Goal: Obtain resource: Download file/media

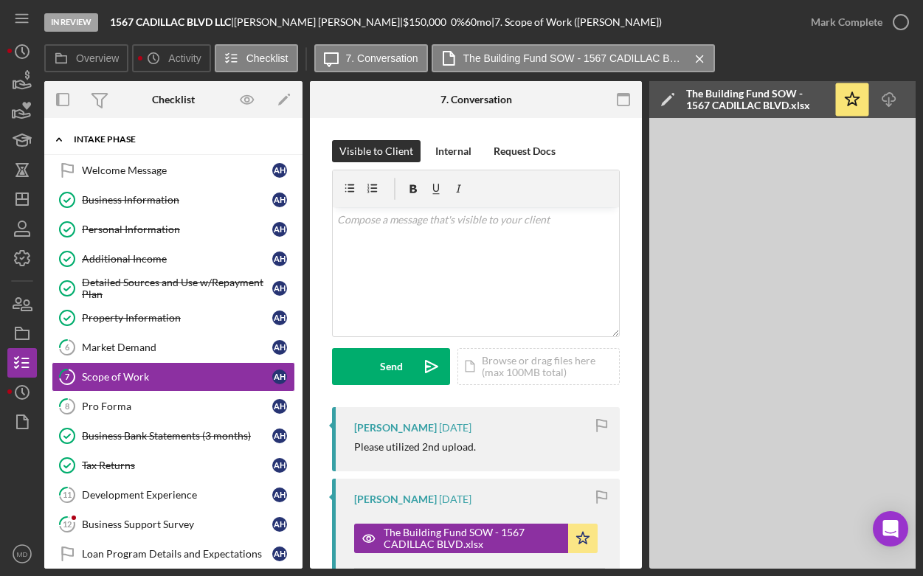
scroll to position [95, 0]
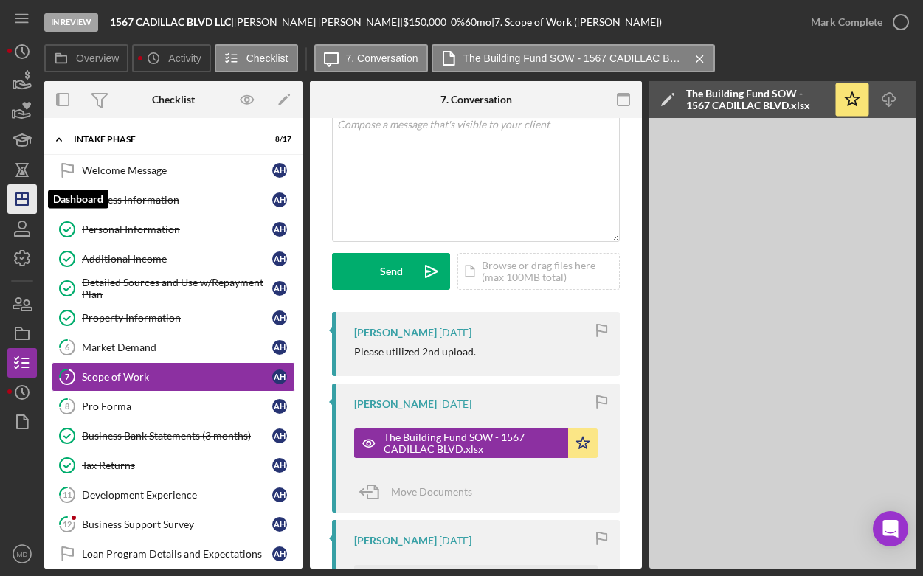
click at [22, 206] on icon "Icon/Dashboard" at bounding box center [22, 199] width 37 height 37
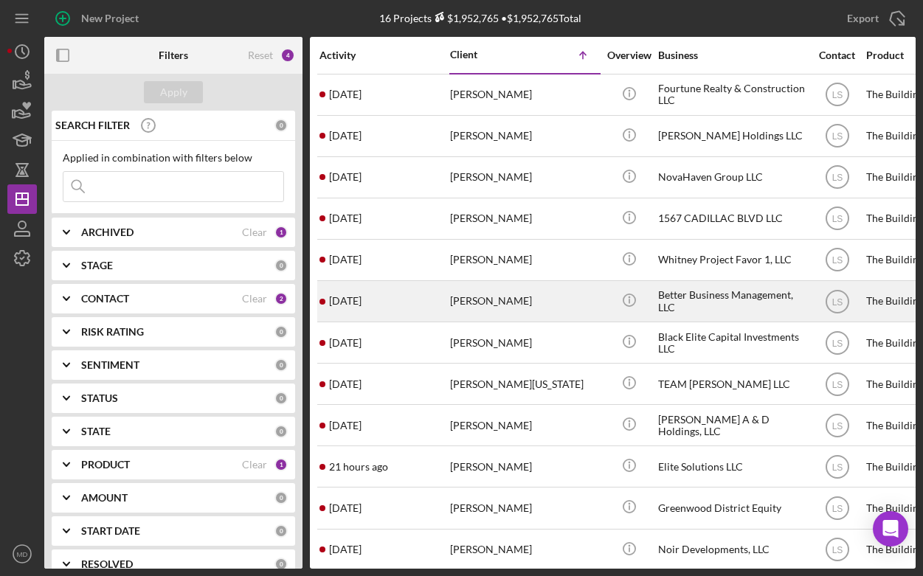
click at [486, 298] on div "[PERSON_NAME]" at bounding box center [524, 301] width 148 height 39
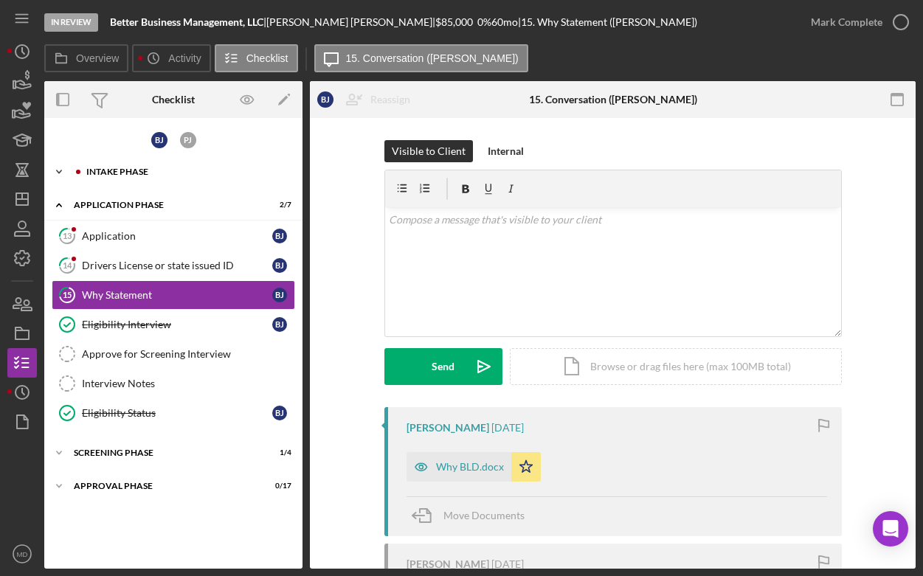
click at [62, 174] on icon "Icon/Expander" at bounding box center [59, 172] width 30 height 30
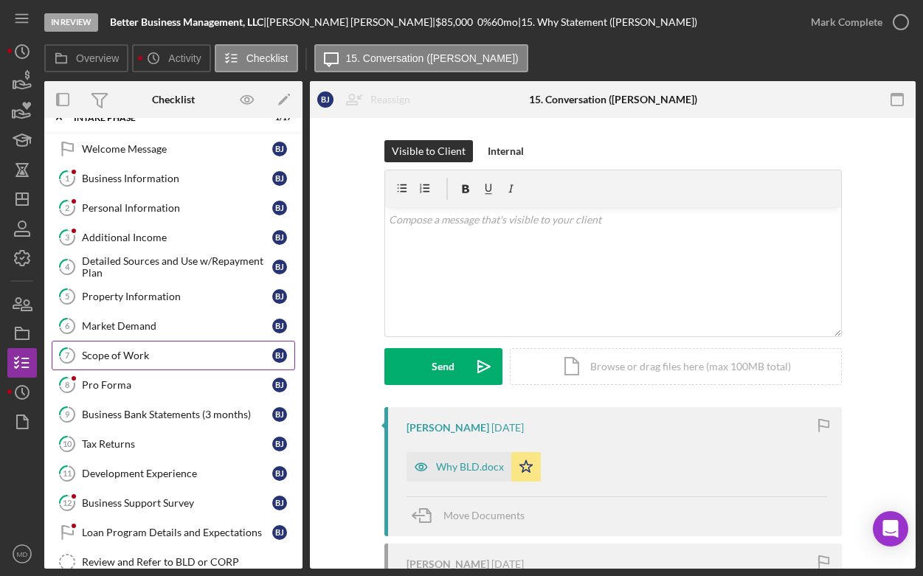
scroll to position [55, 0]
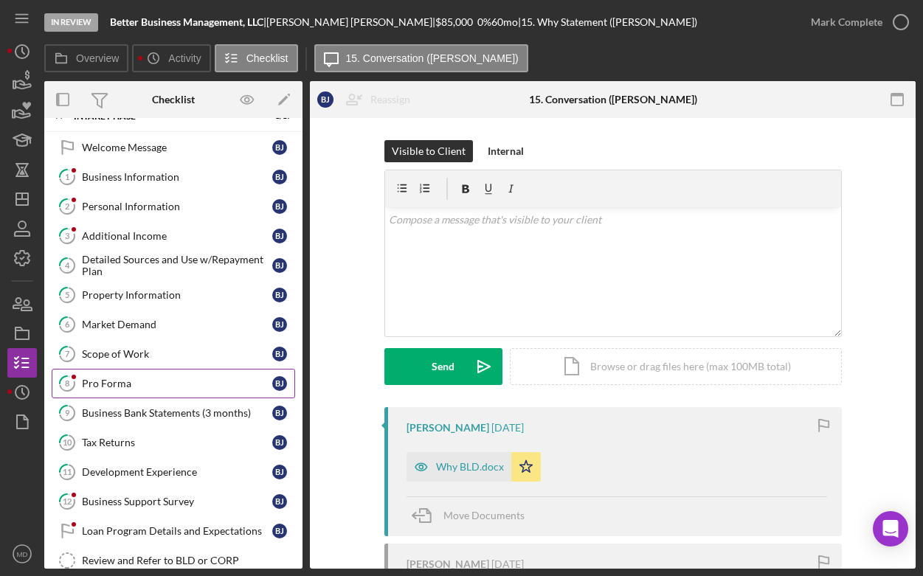
click at [142, 382] on div "Pro Forma" at bounding box center [177, 384] width 190 height 12
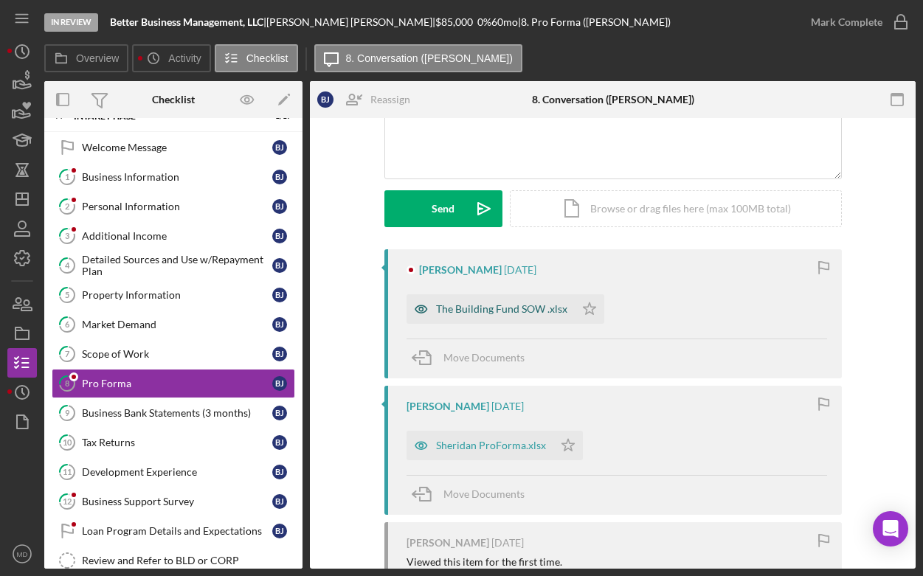
scroll to position [164, 0]
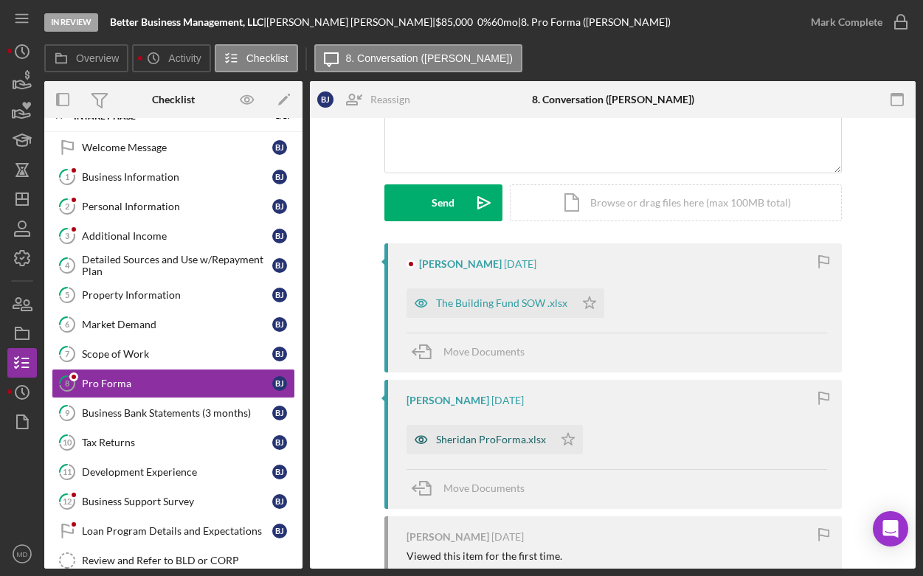
click at [500, 435] on div "Sheridan ProForma.xlsx" at bounding box center [491, 440] width 110 height 12
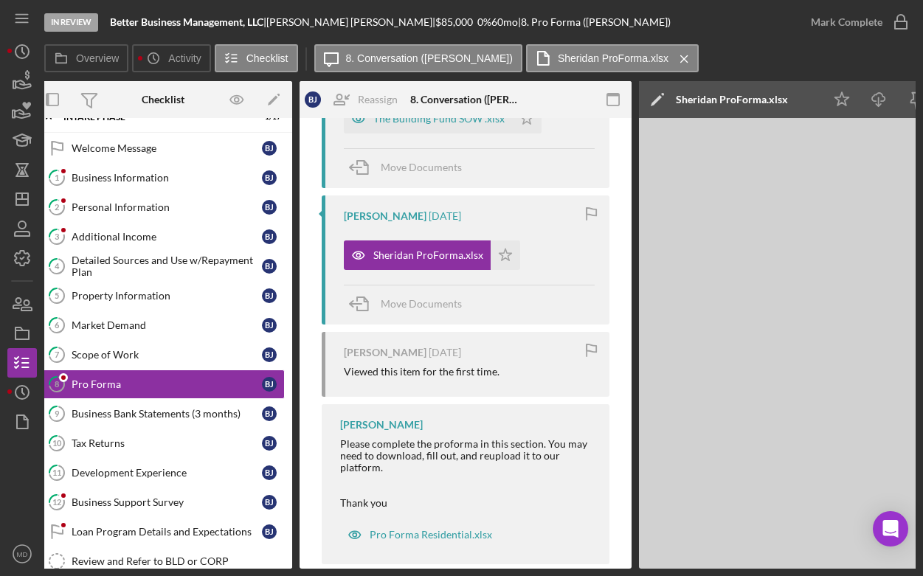
scroll to position [0, 0]
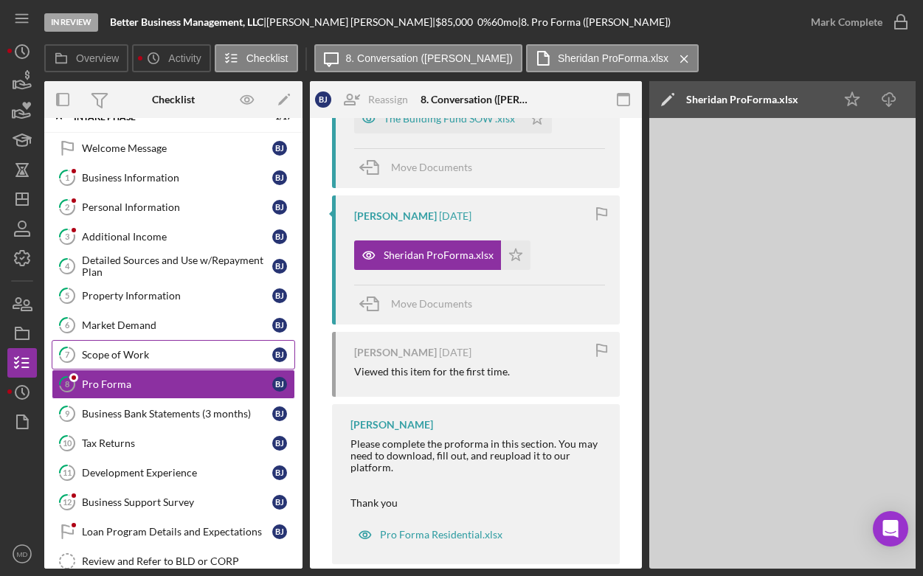
click at [128, 361] on link "7 Scope of Work [PERSON_NAME]" at bounding box center [174, 355] width 244 height 30
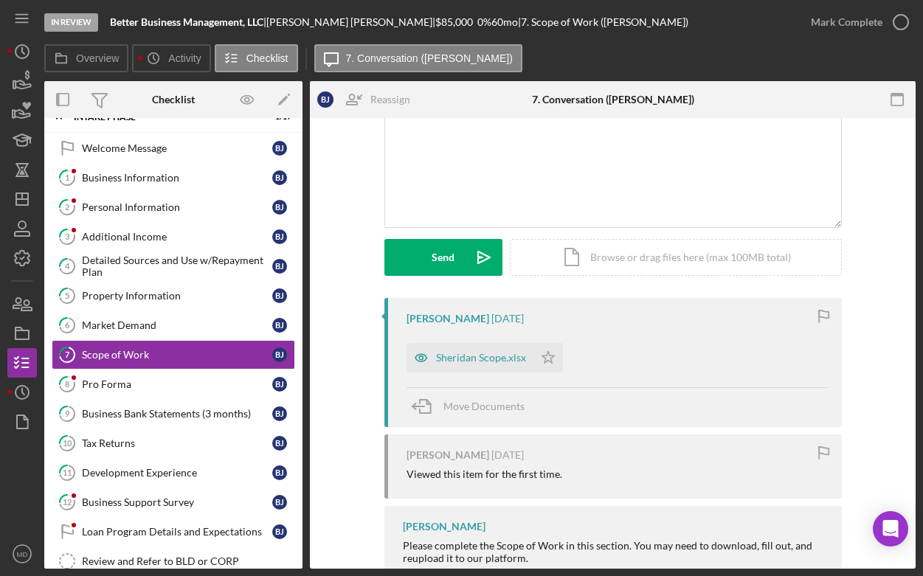
scroll to position [114, 0]
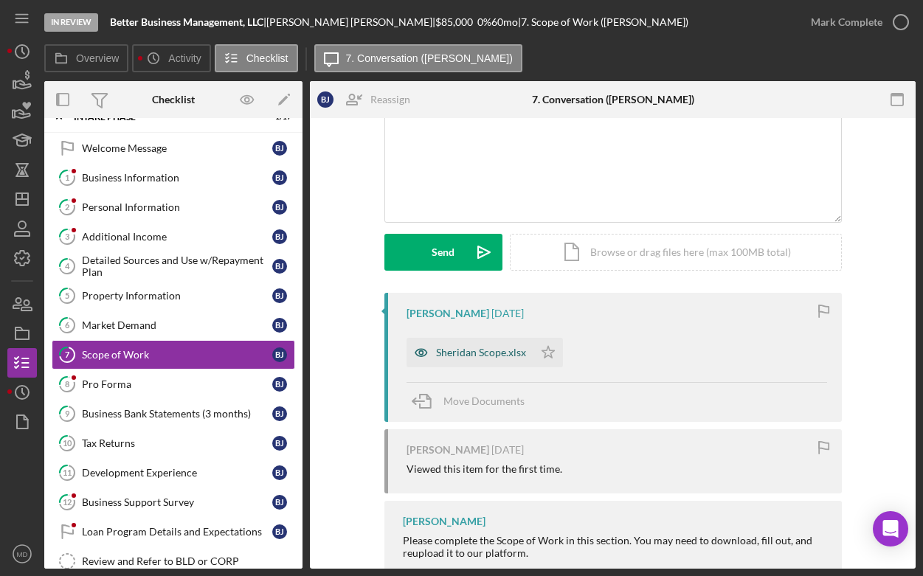
click at [444, 357] on div "Sheridan Scope.xlsx" at bounding box center [481, 353] width 90 height 12
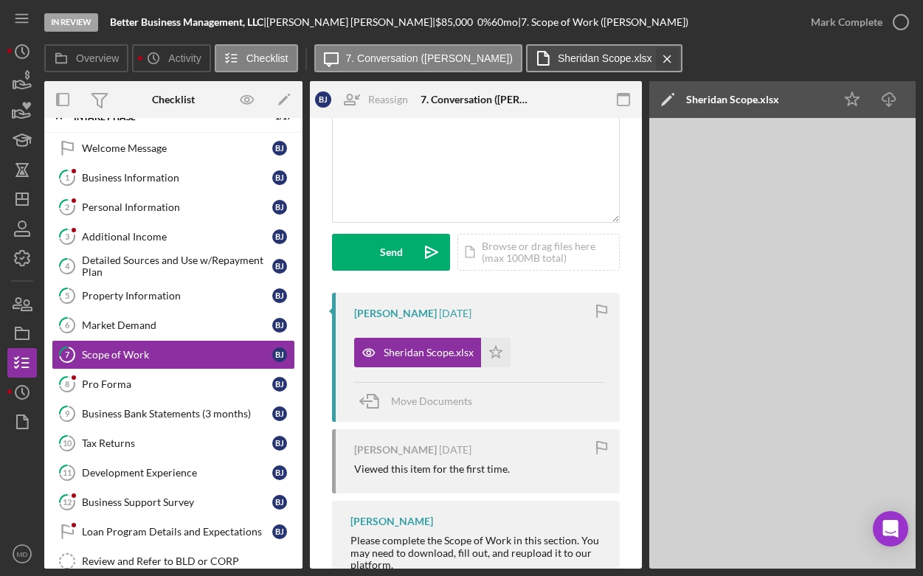
click at [655, 57] on icon "Icon/Menu Close" at bounding box center [668, 59] width 26 height 37
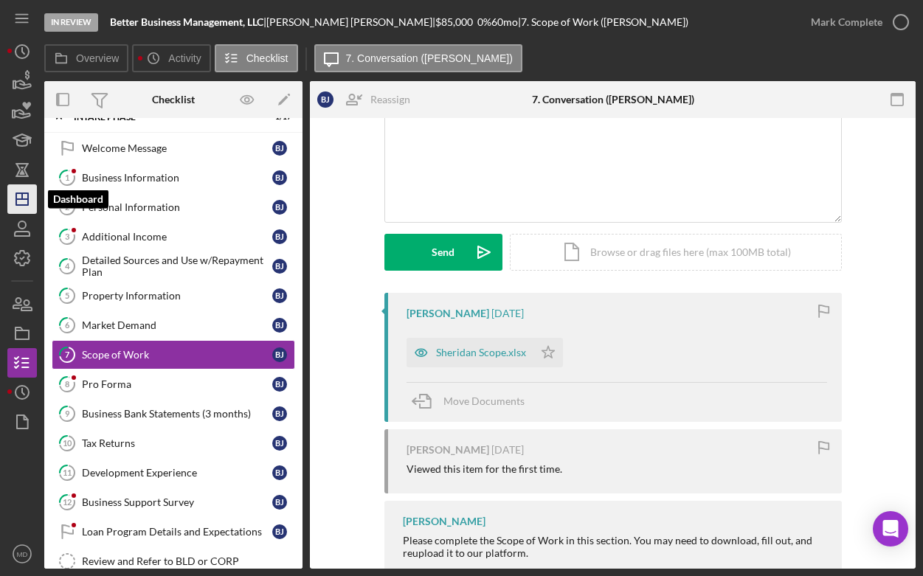
click at [24, 198] on icon "Icon/Dashboard" at bounding box center [22, 199] width 37 height 37
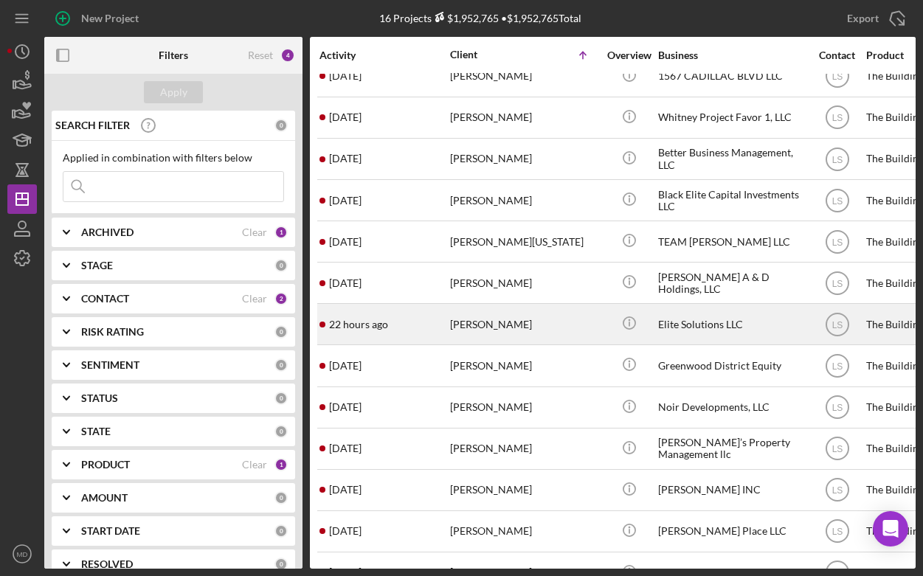
scroll to position [169, 0]
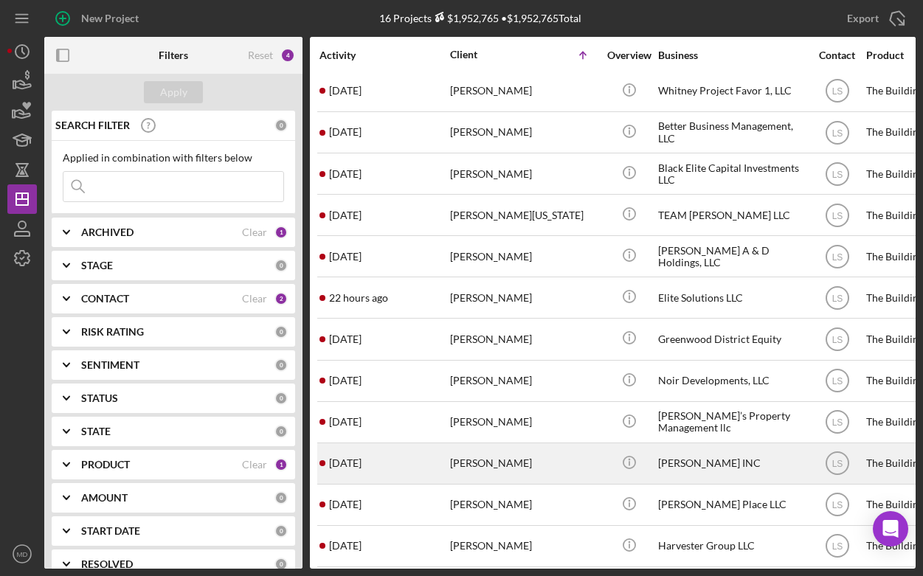
click at [489, 457] on div "[PERSON_NAME]" at bounding box center [524, 463] width 148 height 39
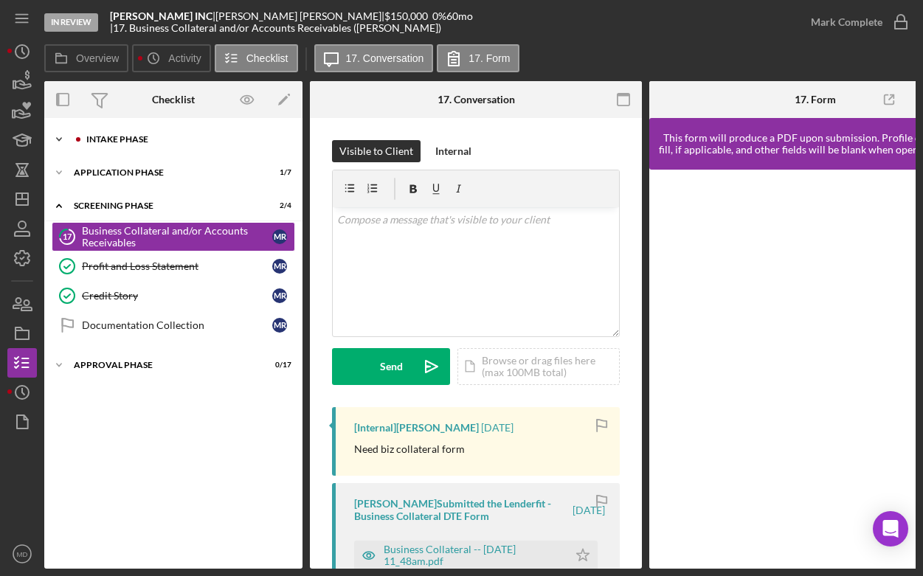
click at [55, 137] on icon "Icon/Expander" at bounding box center [59, 140] width 30 height 30
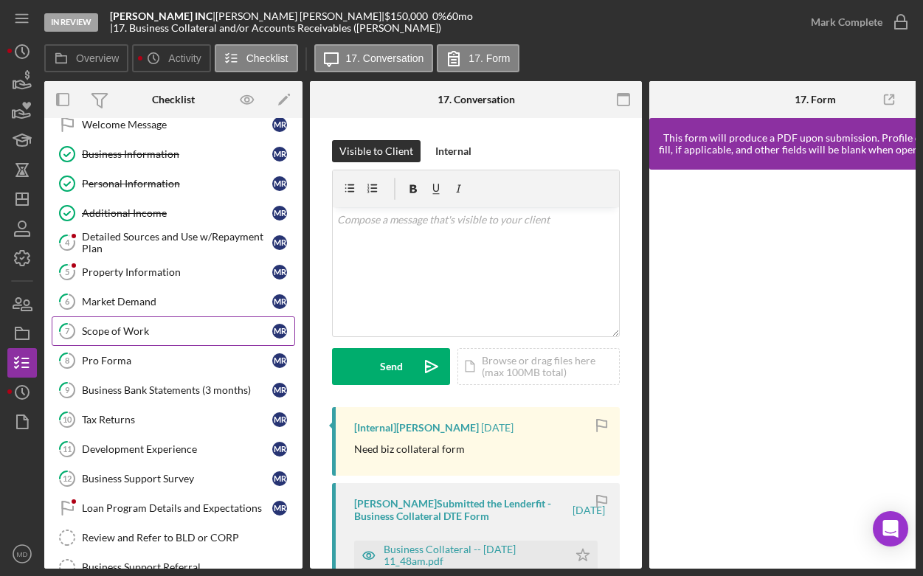
scroll to position [50, 0]
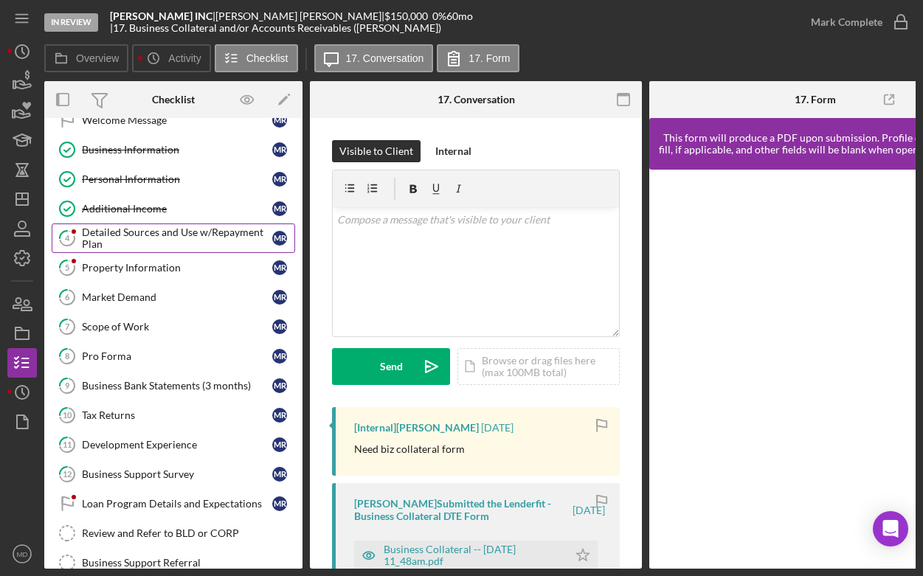
click at [152, 235] on div "Detailed Sources and Use w/Repayment Plan" at bounding box center [177, 239] width 190 height 24
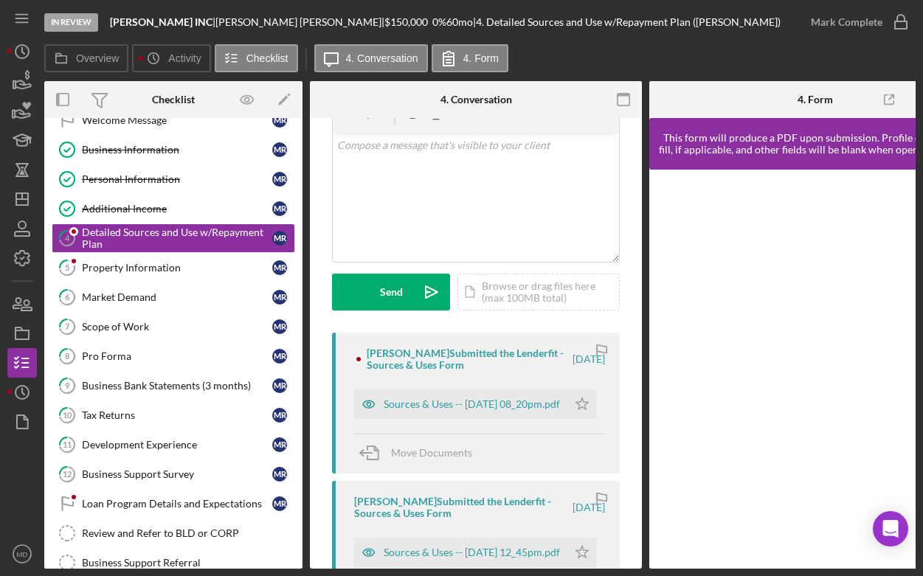
scroll to position [77, 0]
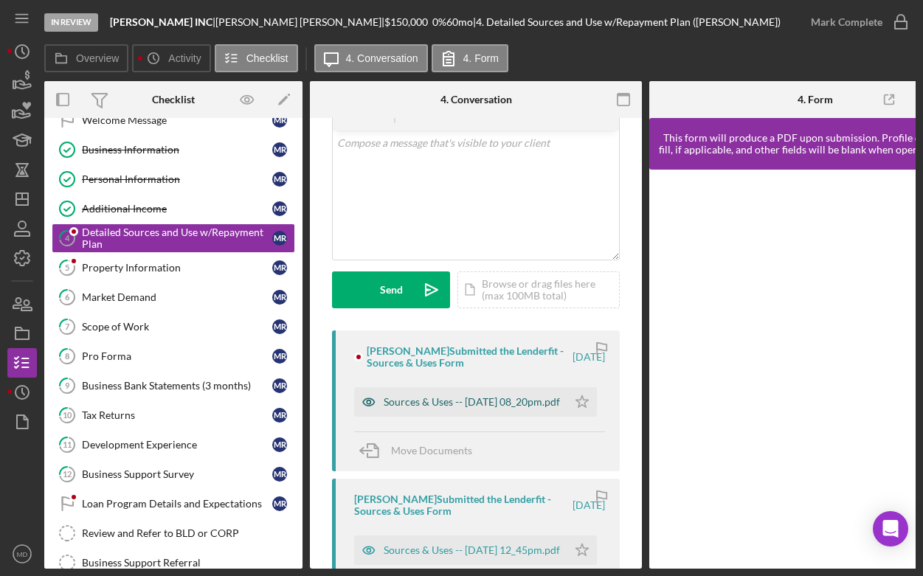
click at [506, 396] on div "Sources & Uses -- [DATE] 08_20pm.pdf" at bounding box center [472, 402] width 176 height 12
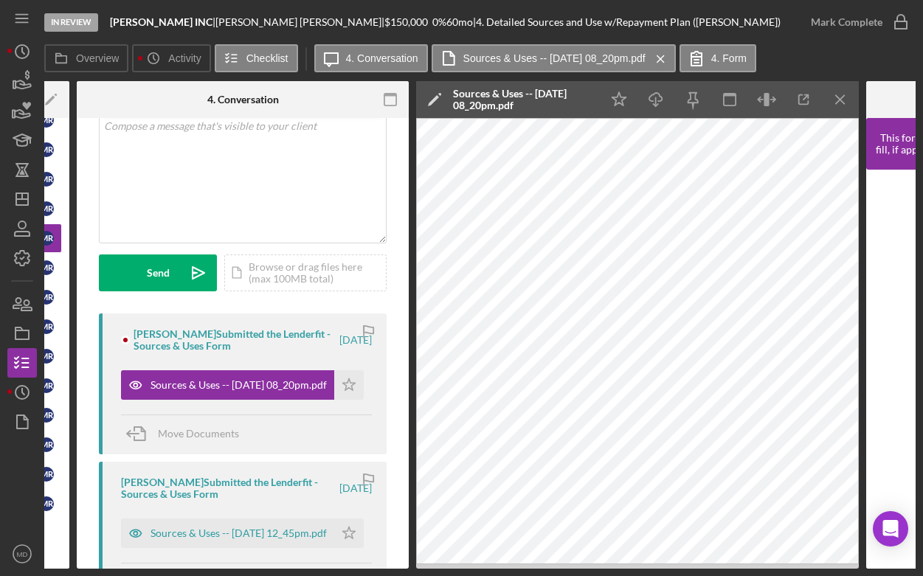
scroll to position [92, 0]
